Goal: Transaction & Acquisition: Purchase product/service

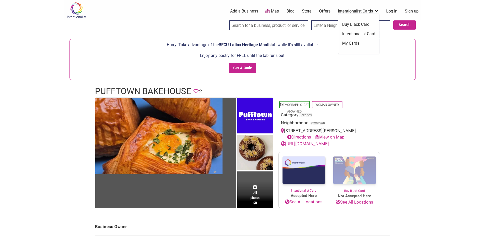
click at [357, 25] on link "Buy Black Card" at bounding box center [358, 25] width 33 height 6
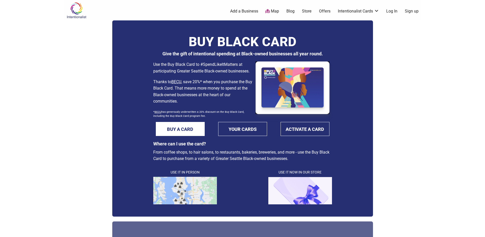
click at [309, 11] on link "Store" at bounding box center [307, 11] width 10 height 6
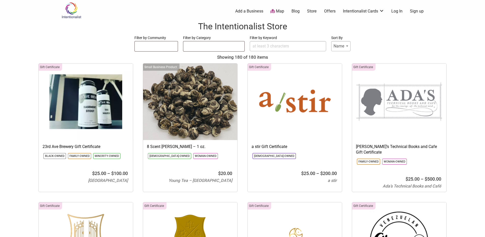
select select
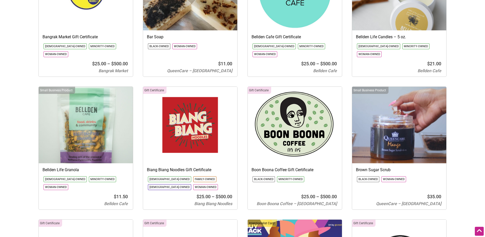
scroll to position [687, 0]
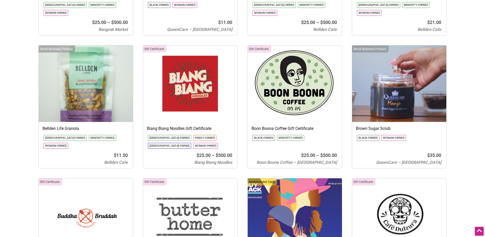
click at [305, 73] on img at bounding box center [295, 83] width 94 height 76
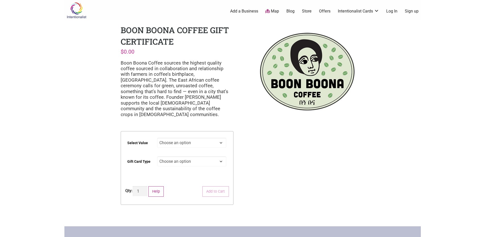
click at [216, 137] on select "Choose an option $25 $50 $100 $200 $500" at bounding box center [191, 142] width 69 height 10
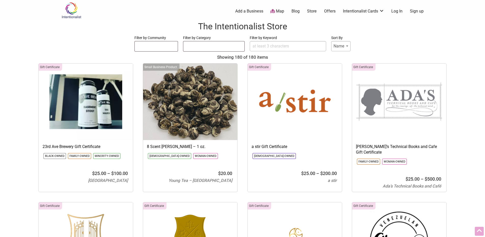
select select
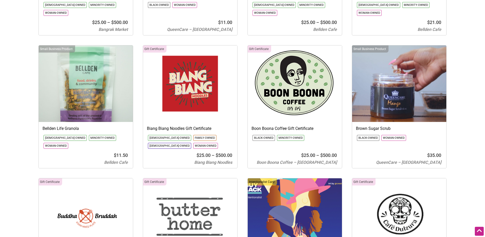
click at [289, 85] on img at bounding box center [295, 83] width 94 height 76
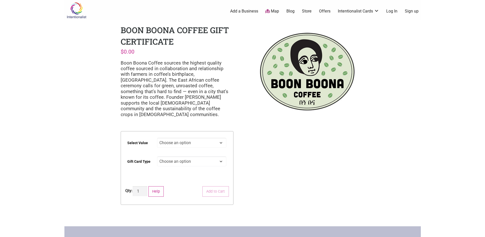
click at [209, 138] on select "Choose an option $25 $50 $100 $200 $500" at bounding box center [191, 142] width 69 height 10
click at [157, 137] on select "Choose an option $25 $50 $100 $200 $500" at bounding box center [191, 142] width 69 height 10
select select "$25"
click at [214, 156] on select "Choose an option Physical" at bounding box center [191, 161] width 69 height 10
select select "Physical"
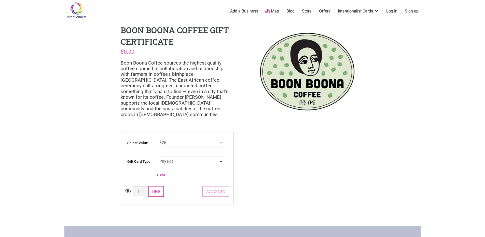
click at [157, 156] on select "Choose an option Physical" at bounding box center [191, 161] width 69 height 10
select select "$25"
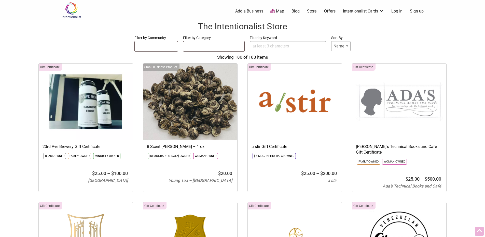
select select
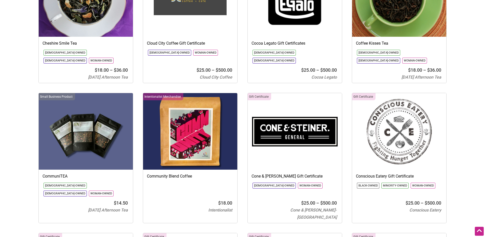
scroll to position [1324, 0]
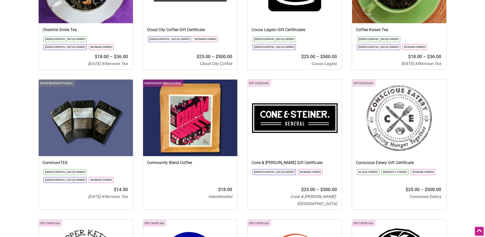
click at [195, 117] on img at bounding box center [190, 117] width 94 height 76
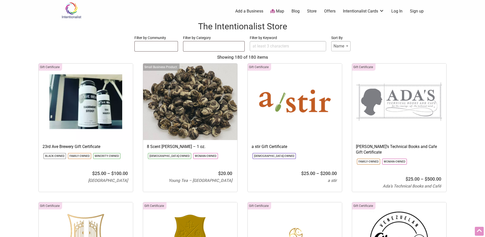
select select
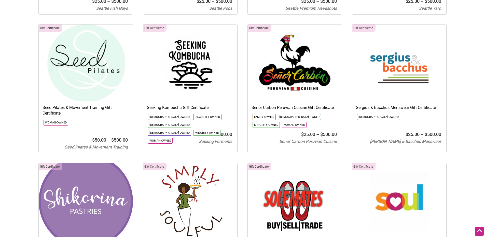
scroll to position [4914, 0]
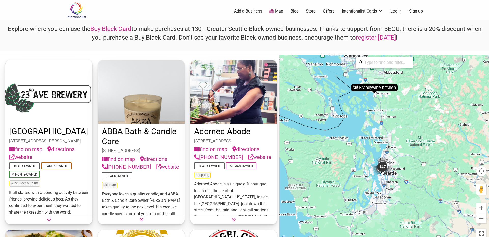
scroll to position [8514, 0]
